Goal: Contribute content: Add original content to the website for others to see

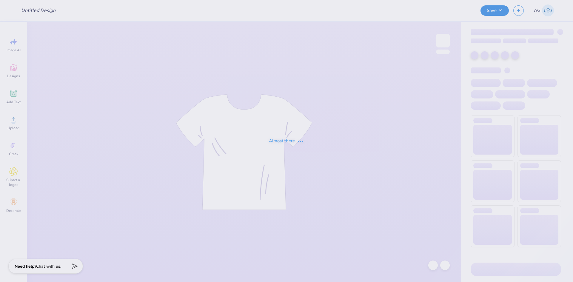
type input "[PERSON_NAME] : [GEOGRAPHIC_DATA]"
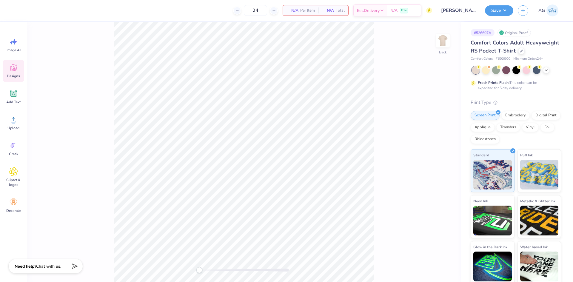
click at [7, 67] on div "Designs" at bounding box center [13, 71] width 21 height 22
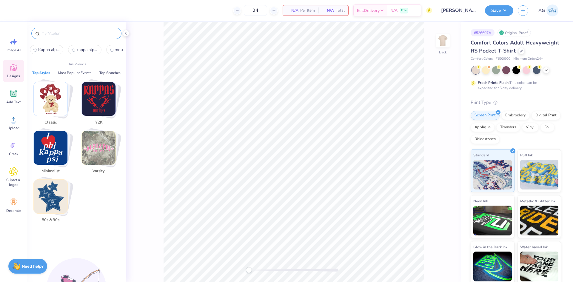
click at [68, 33] on input "text" at bounding box center [79, 33] width 76 height 6
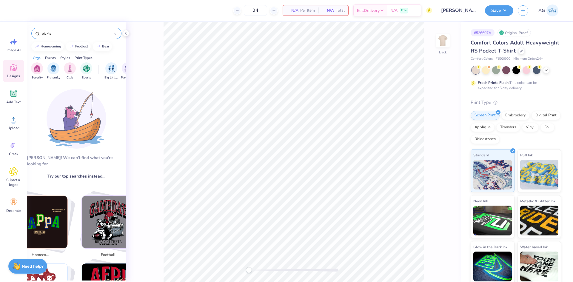
type input "pickle"
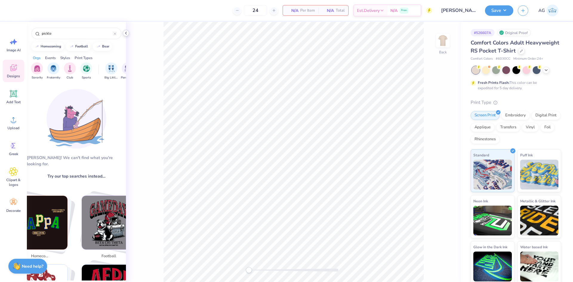
click at [127, 34] on icon at bounding box center [126, 33] width 5 height 5
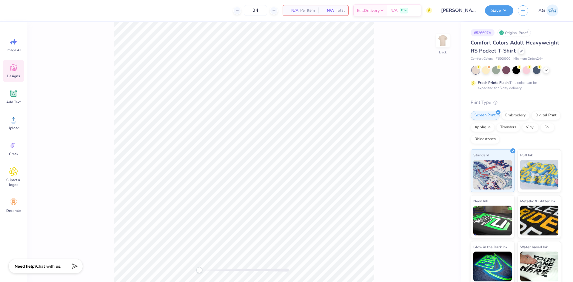
click at [14, 72] on icon at bounding box center [13, 67] width 9 height 9
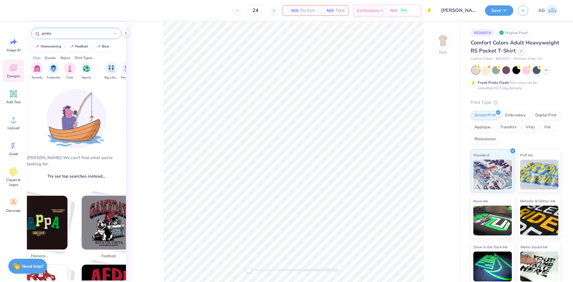
click at [70, 37] on div "pickle" at bounding box center [76, 33] width 90 height 11
click at [70, 35] on input "pickle" at bounding box center [77, 33] width 73 height 6
click at [71, 32] on input "pickle" at bounding box center [77, 33] width 73 height 6
click at [63, 33] on input "pickle" at bounding box center [77, 33] width 73 height 6
click at [57, 30] on div "pickle" at bounding box center [76, 33] width 90 height 11
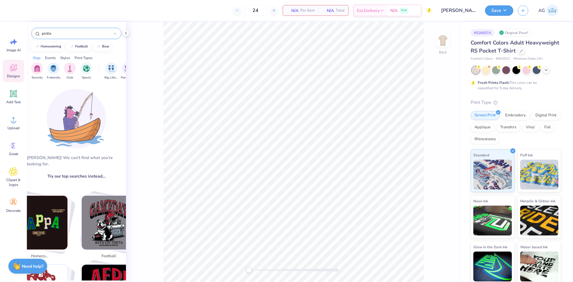
click at [63, 34] on input "pickle" at bounding box center [77, 33] width 73 height 6
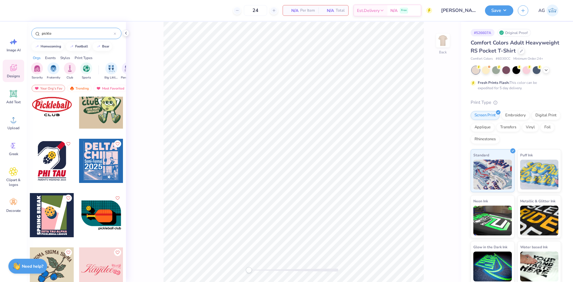
scroll to position [1096, 0]
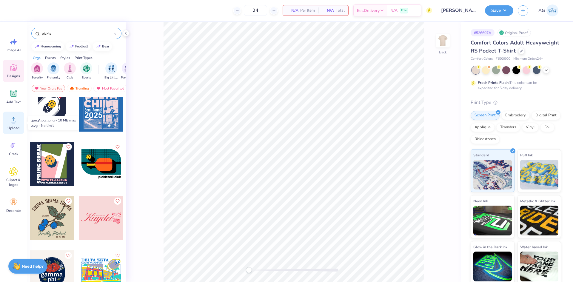
click at [18, 121] on div "Upload" at bounding box center [13, 123] width 21 height 22
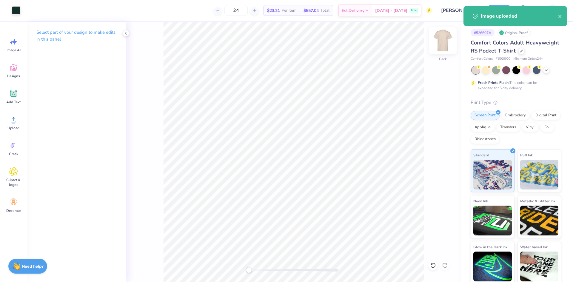
click at [440, 42] on img at bounding box center [443, 41] width 24 height 24
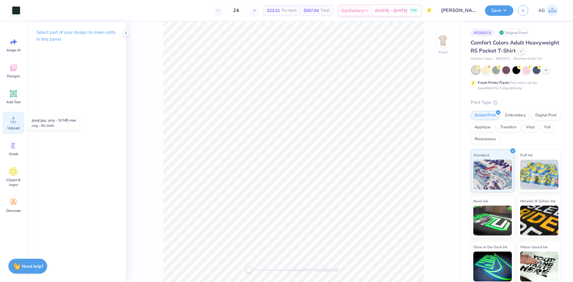
click at [16, 123] on icon at bounding box center [13, 119] width 9 height 9
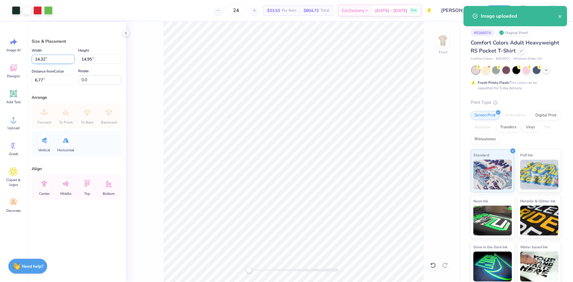
click at [45, 61] on input "14.32" at bounding box center [53, 59] width 43 height 9
type input "12.00"
type input "12.53"
click at [48, 81] on input "7.99" at bounding box center [53, 80] width 43 height 9
type input "3"
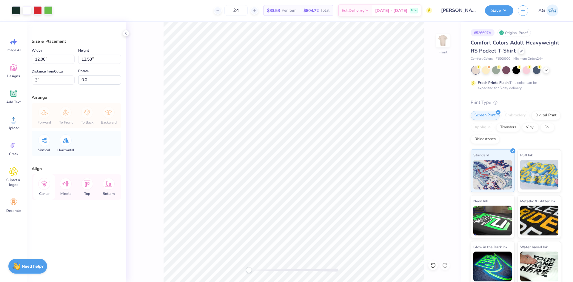
click at [46, 189] on icon at bounding box center [44, 184] width 12 height 12
click at [488, 7] on button "Save" at bounding box center [499, 9] width 28 height 10
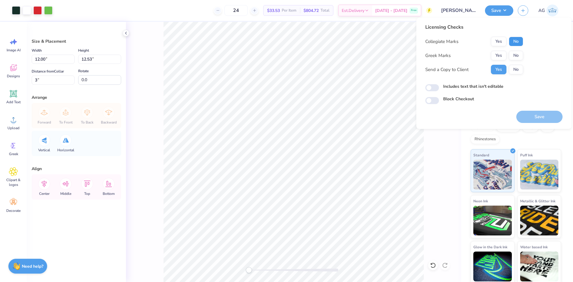
click at [514, 41] on button "No" at bounding box center [516, 42] width 14 height 10
click at [512, 53] on button "No" at bounding box center [516, 56] width 14 height 10
click at [499, 56] on button "Yes" at bounding box center [499, 56] width 16 height 10
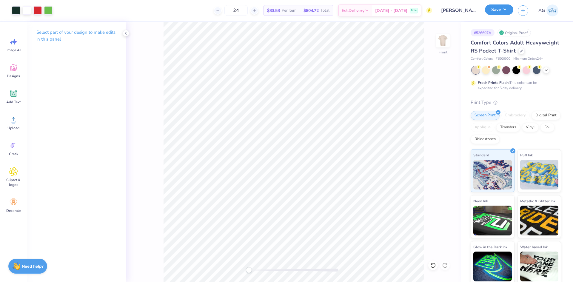
click at [506, 12] on button "Save" at bounding box center [499, 9] width 28 height 10
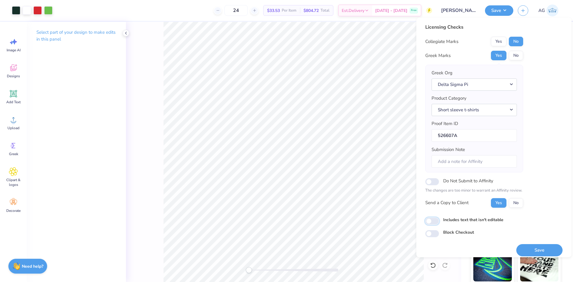
click at [434, 221] on input "Includes text that isn't editable" at bounding box center [432, 221] width 14 height 7
checkbox input "true"
click at [536, 252] on button "Save" at bounding box center [539, 250] width 46 height 12
click at [85, 273] on div "Select part of your design to make edits in this panel" at bounding box center [76, 152] width 99 height 260
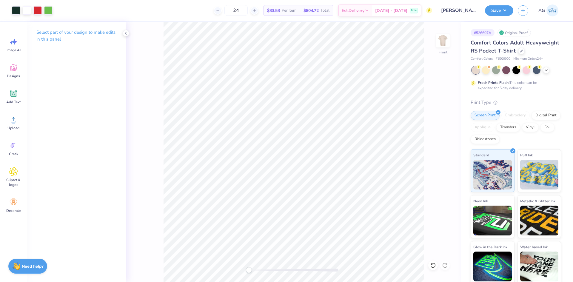
click at [500, 16] on div "Save AG" at bounding box center [529, 10] width 88 height 21
click at [498, 8] on button "Save" at bounding box center [499, 9] width 28 height 10
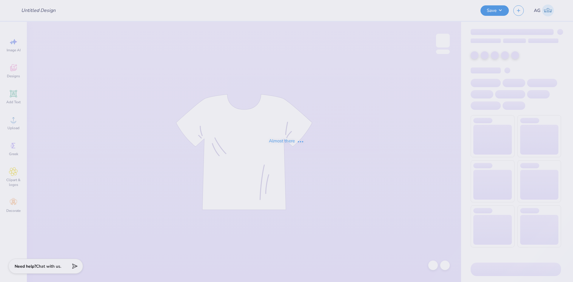
type input "Kappa Sig TX shirt"
